Goal: Information Seeking & Learning: Learn about a topic

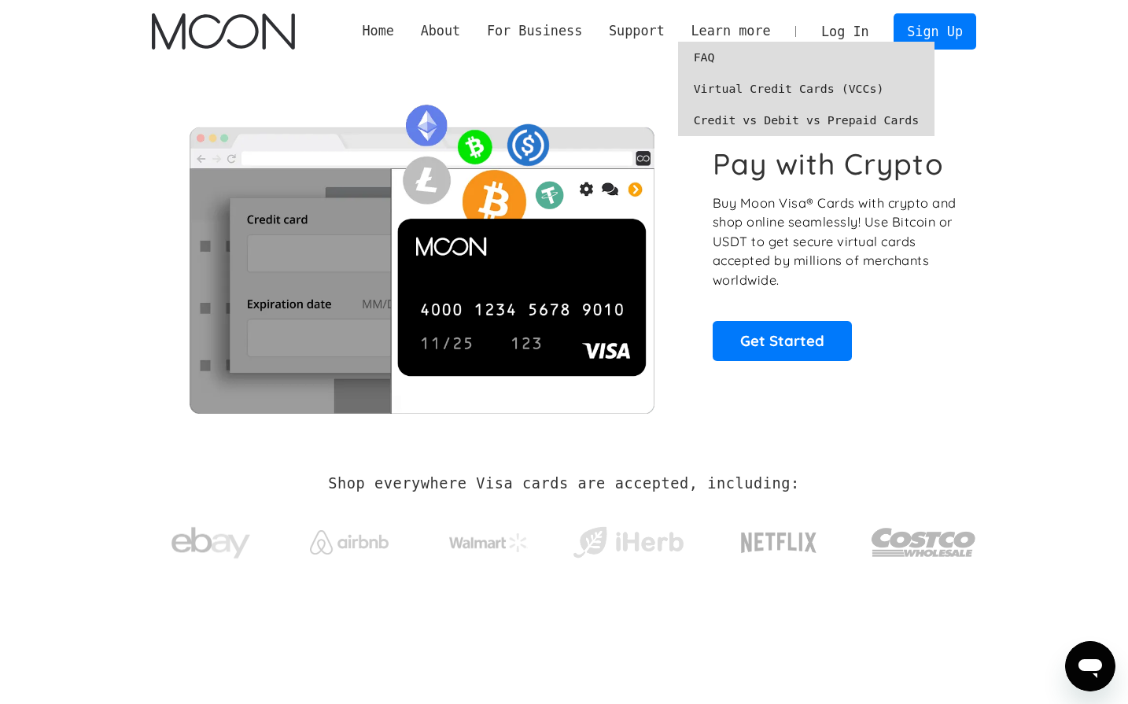
click at [726, 95] on link "Virtual Credit Cards (VCCs)" at bounding box center [806, 88] width 257 height 31
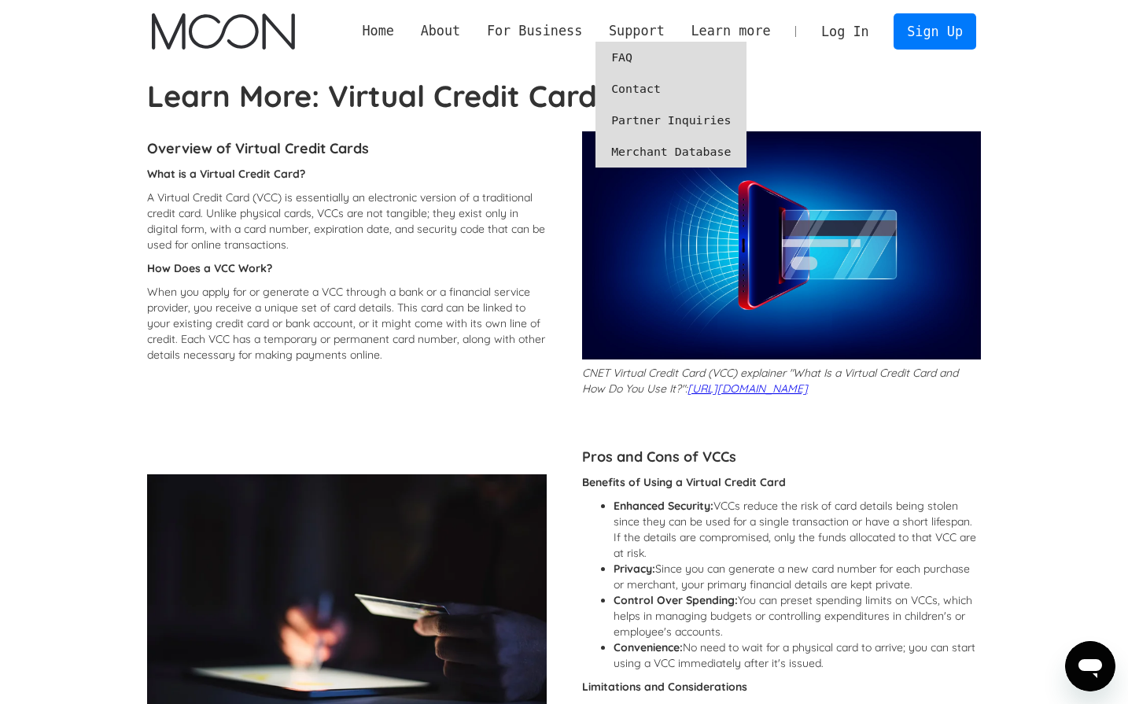
click at [648, 55] on link "FAQ" at bounding box center [671, 57] width 151 height 31
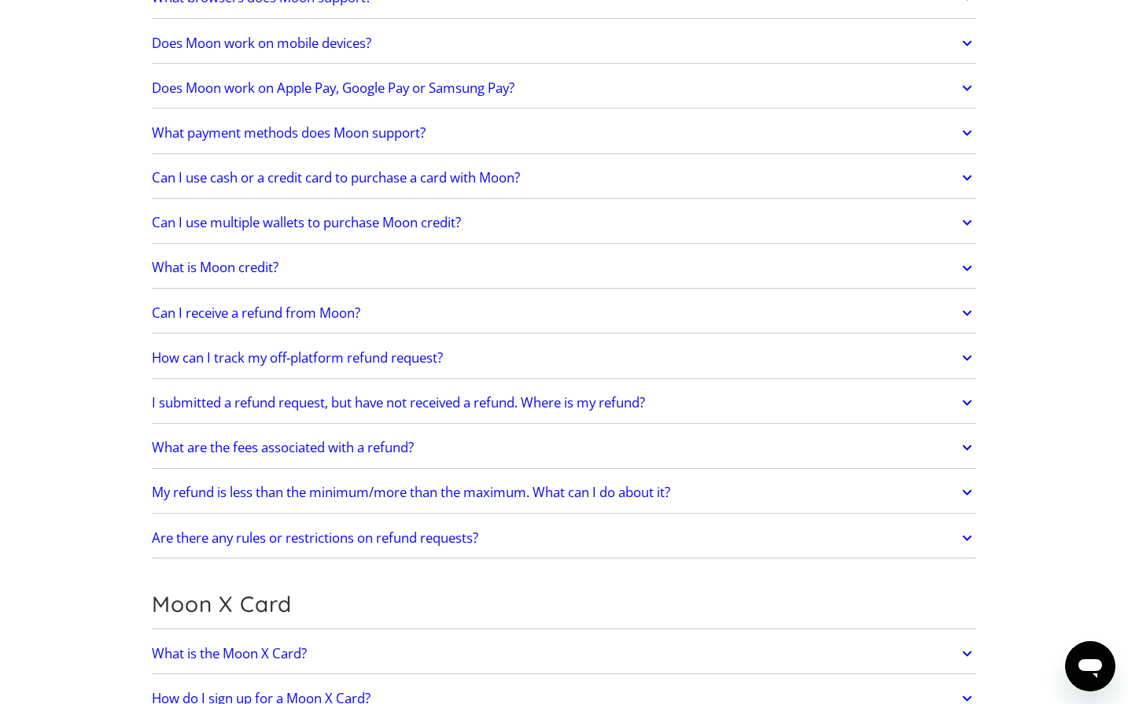
scroll to position [708, 0]
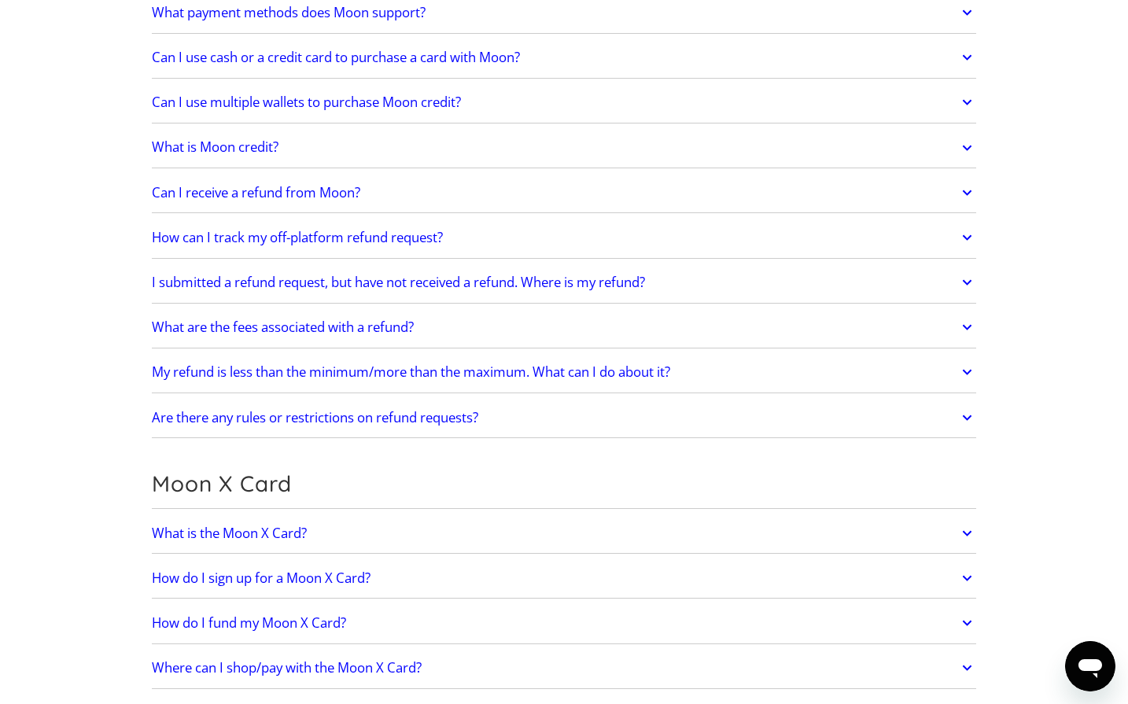
click at [966, 327] on icon at bounding box center [967, 327] width 18 height 28
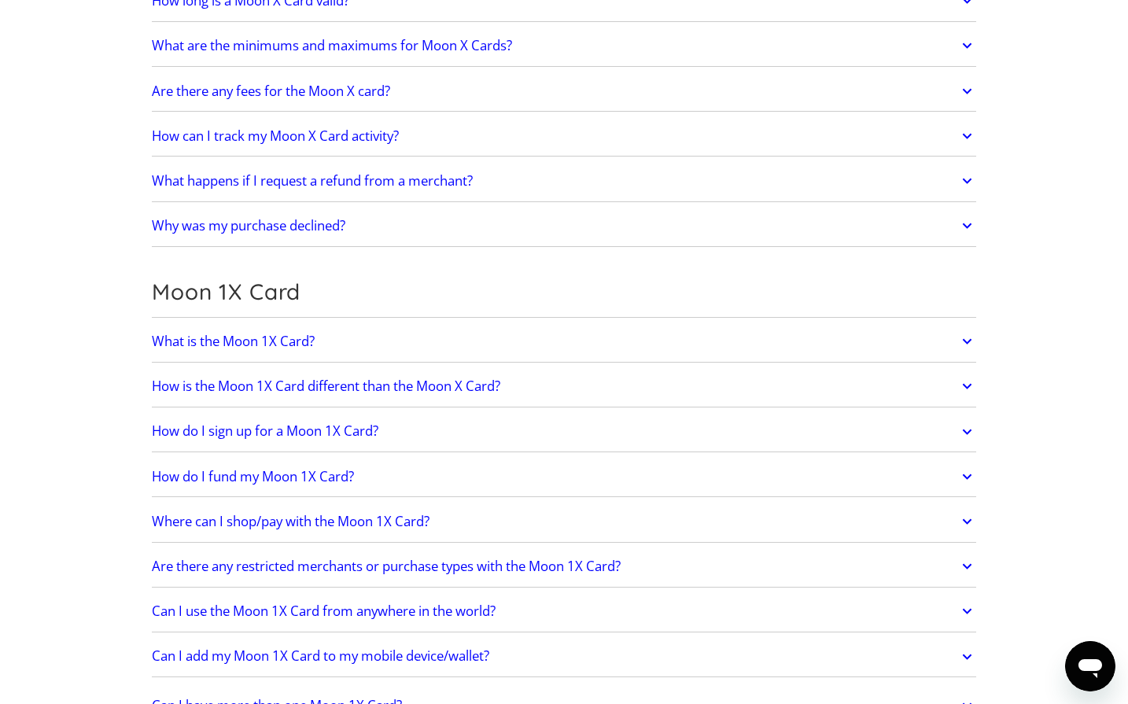
scroll to position [1810, 0]
